Goal: Check status: Check status

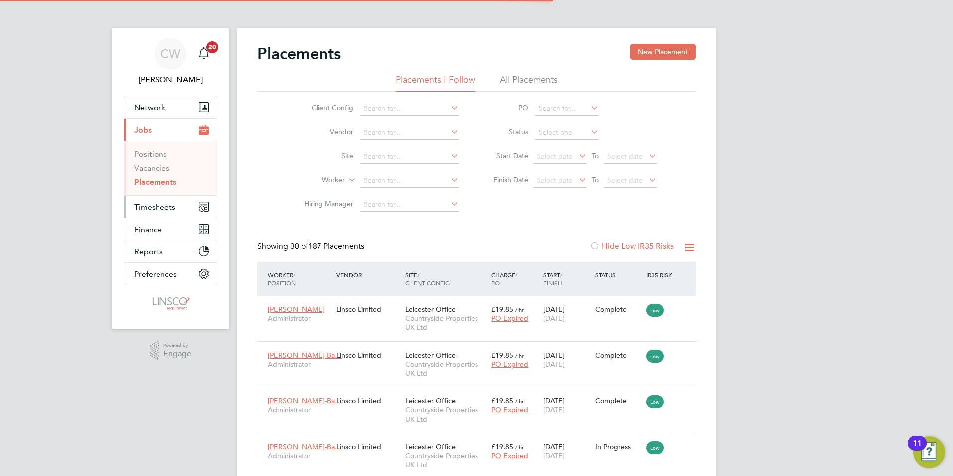
click at [167, 206] on span "Timesheets" at bounding box center [154, 206] width 41 height 9
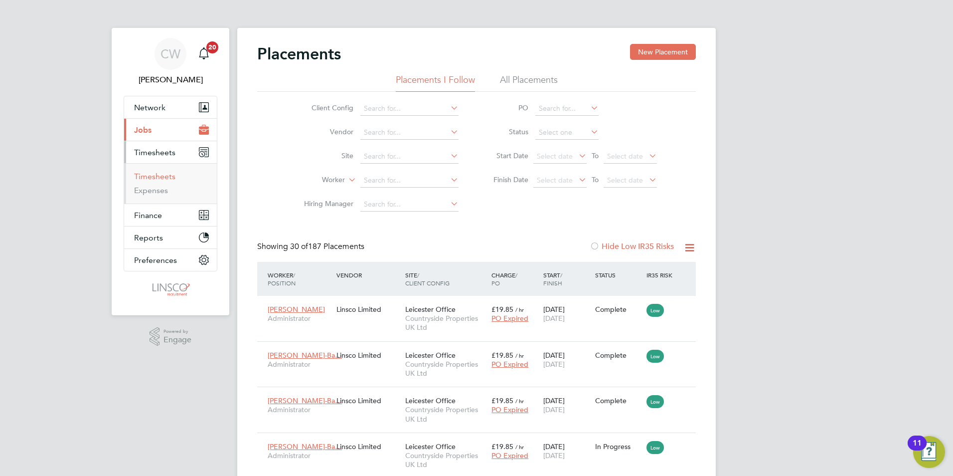
click at [168, 176] on link "Timesheets" at bounding box center [154, 175] width 41 height 9
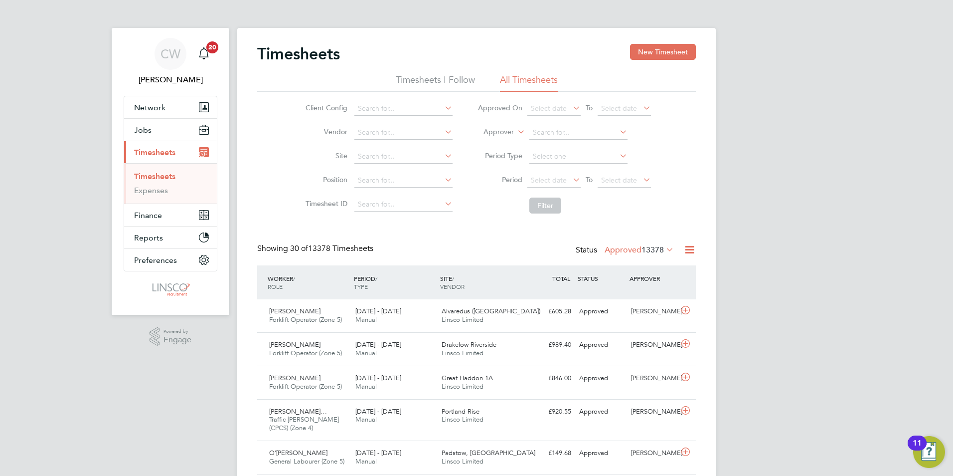
click at [637, 258] on div "Showing 30 of 13378 Timesheets Status Approved 13378" at bounding box center [476, 254] width 439 height 22
click at [634, 250] on label "Approved 13378" at bounding box center [639, 250] width 69 height 10
click at [554, 179] on span "Select date" at bounding box center [549, 179] width 36 height 9
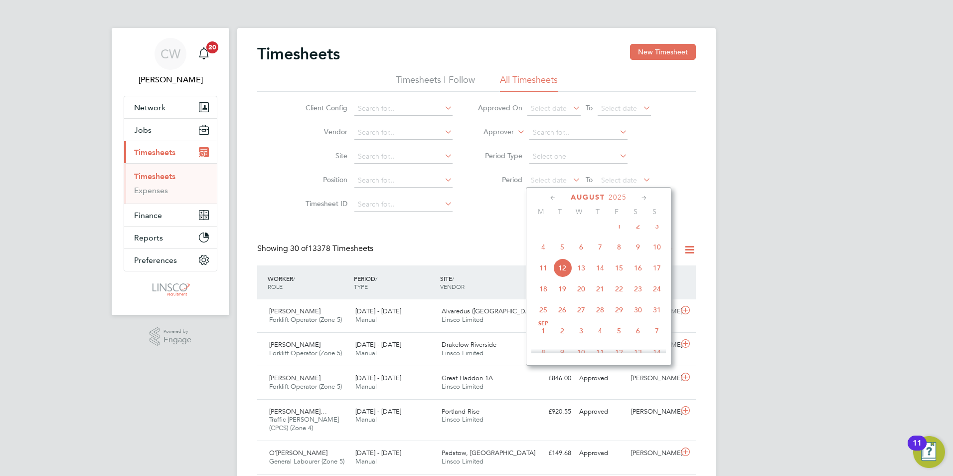
click at [544, 252] on span "4" at bounding box center [543, 246] width 19 height 19
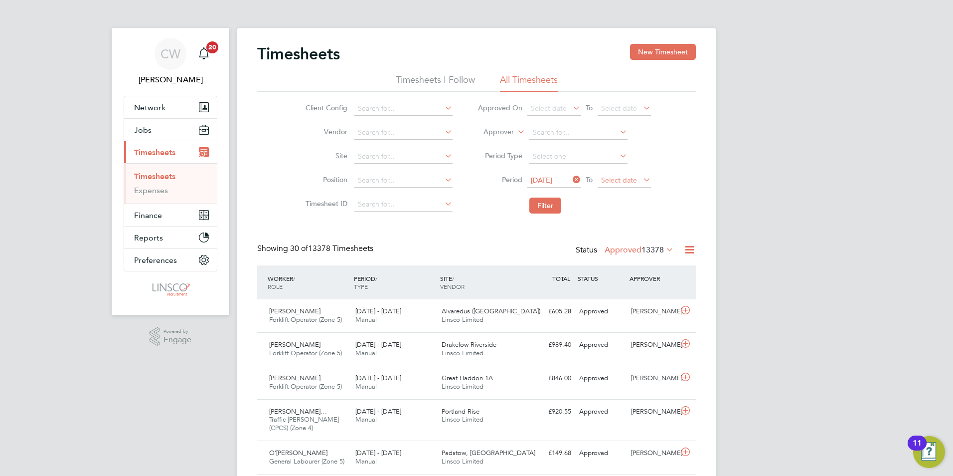
click at [636, 180] on span "Select date" at bounding box center [619, 179] width 36 height 9
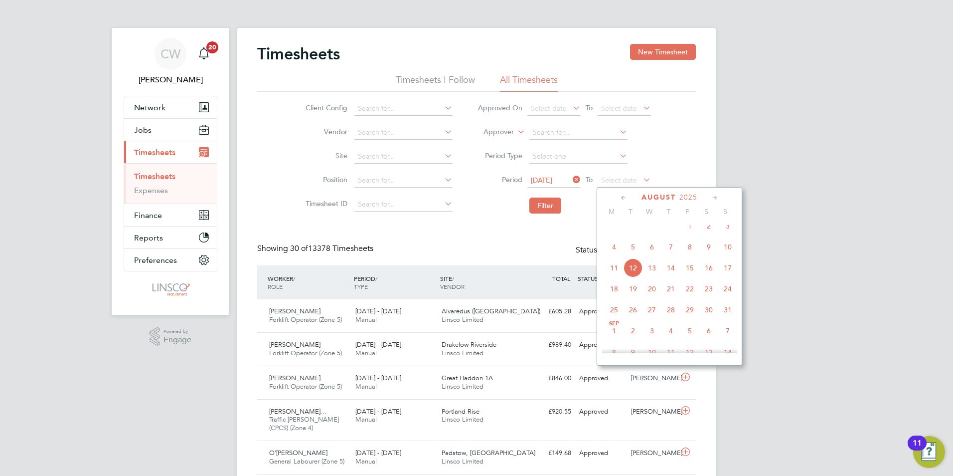
click at [704, 256] on span "9" at bounding box center [708, 246] width 19 height 19
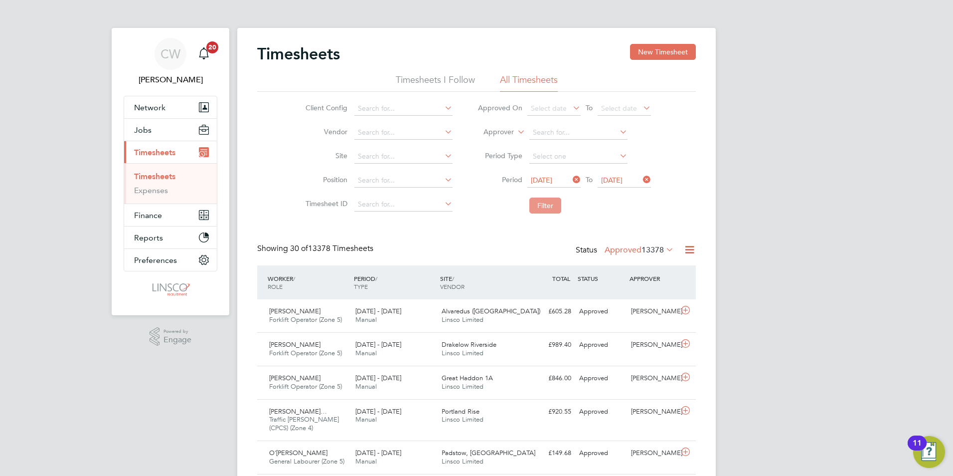
click at [533, 212] on button "Filter" at bounding box center [545, 205] width 32 height 16
click at [661, 250] on span "60" at bounding box center [659, 250] width 9 height 10
click at [652, 298] on li "Submitted" at bounding box center [643, 296] width 46 height 14
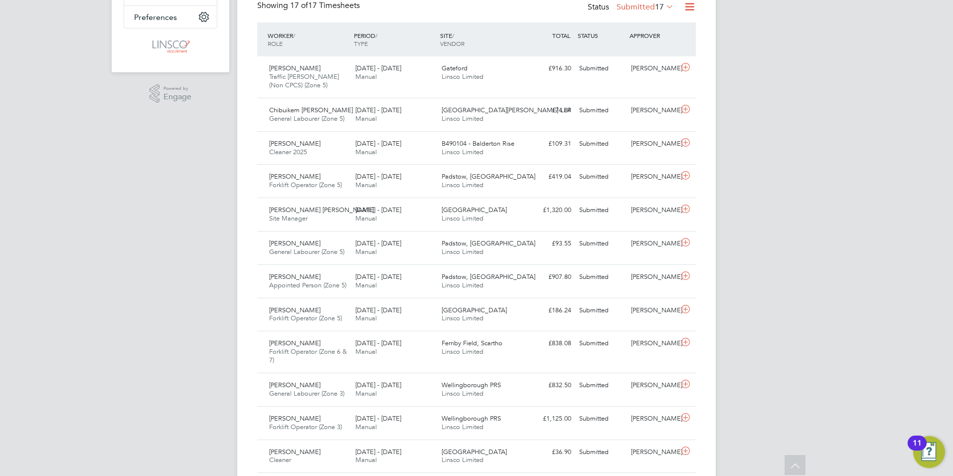
scroll to position [0, 0]
